Goal: Navigation & Orientation: Find specific page/section

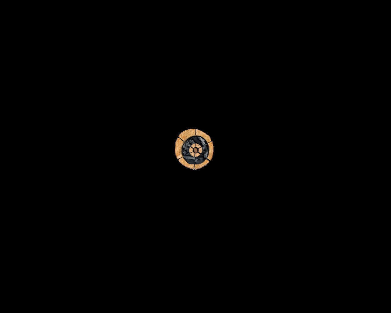
scroll to position [329, 0]
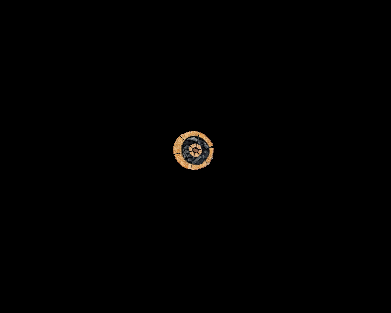
scroll to position [69, 0]
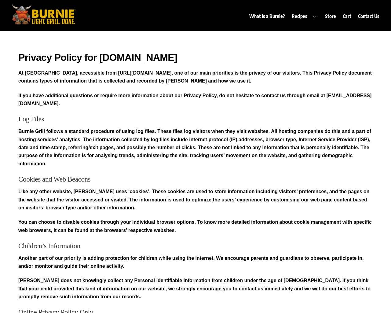
scroll to position [1, 0]
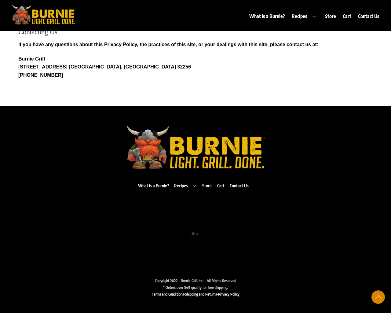
scroll to position [31, 0]
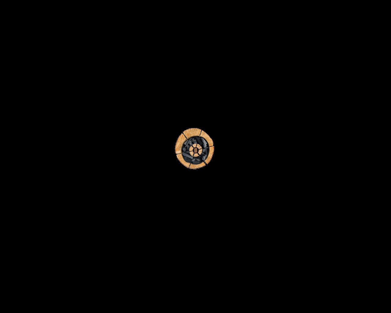
scroll to position [3227, 0]
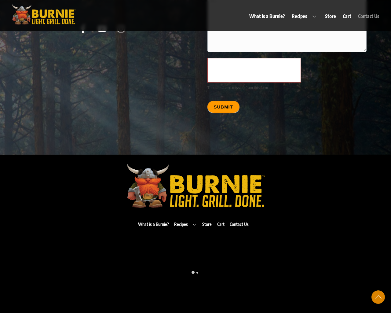
scroll to position [3227, 0]
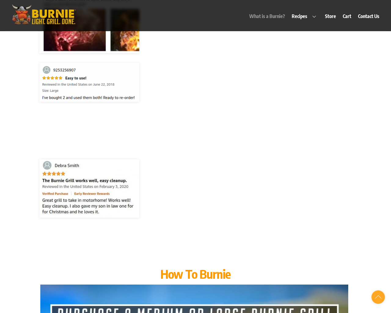
scroll to position [313, 0]
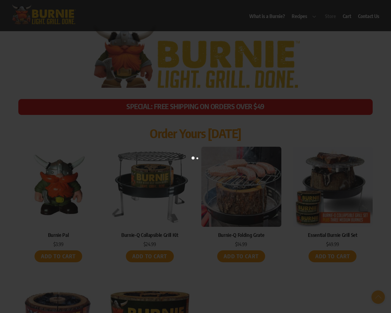
scroll to position [2837, 0]
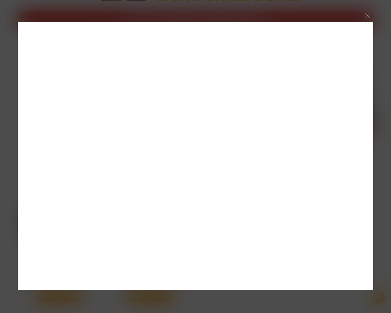
scroll to position [3359, 0]
